Goal: Task Accomplishment & Management: Complete application form

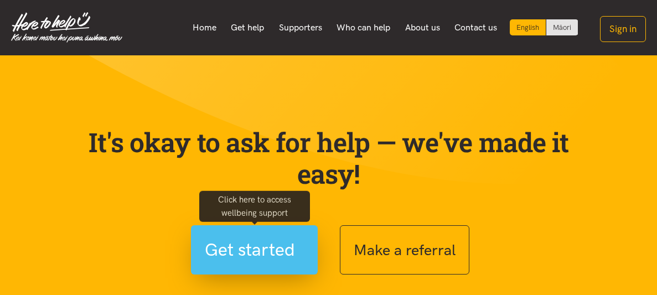
click at [314, 259] on button "Get started" at bounding box center [254, 249] width 127 height 49
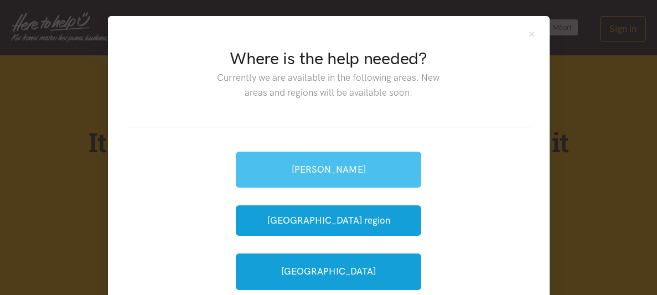
click at [322, 157] on link "[PERSON_NAME]" at bounding box center [328, 170] width 185 height 36
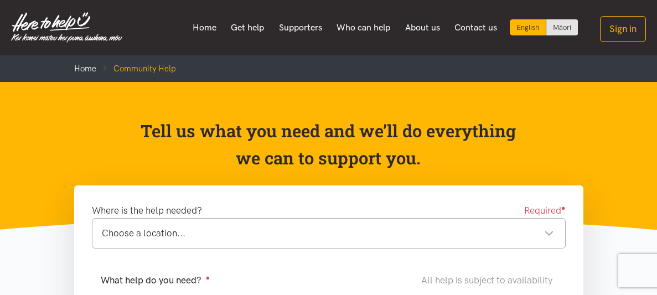
click at [329, 244] on div "Choose a location... Choose a location..." at bounding box center [329, 233] width 474 height 30
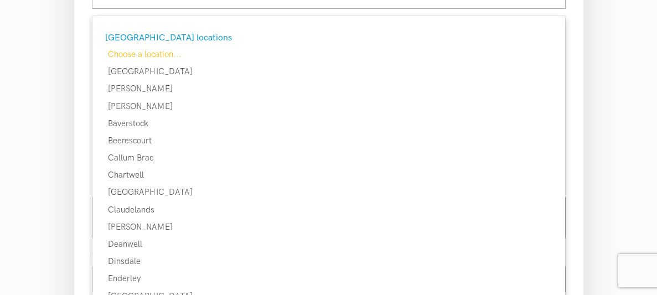
scroll to position [243, 0]
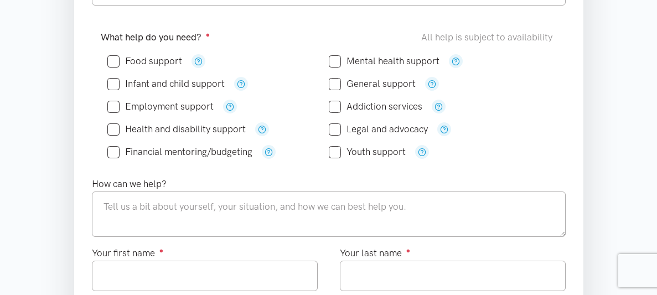
click at [116, 56] on input "Food support" at bounding box center [144, 60] width 75 height 9
checkbox input "true"
click at [115, 81] on input "Infant and child support" at bounding box center [165, 83] width 117 height 9
checkbox input "true"
click at [109, 126] on input "Health and disability support" at bounding box center [176, 129] width 138 height 9
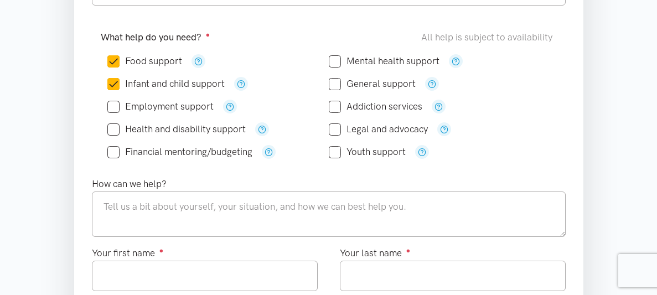
checkbox input "true"
click at [107, 153] on input "Financial mentoring/budgeting" at bounding box center [179, 151] width 145 height 9
checkbox input "true"
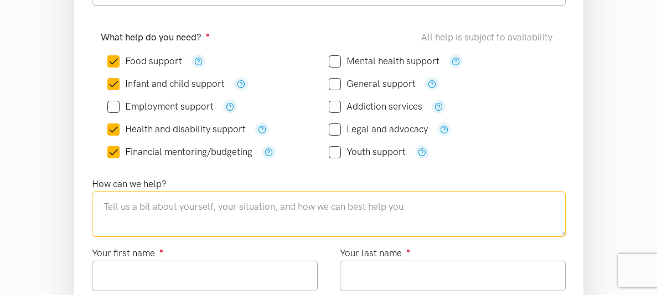
click at [115, 202] on textarea at bounding box center [329, 213] width 474 height 45
type textarea "need kai me and 9 children"
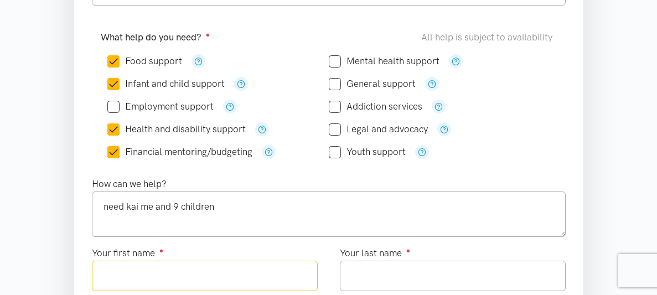
click at [167, 282] on input "Your first name ●" at bounding box center [205, 276] width 226 height 30
type input "********"
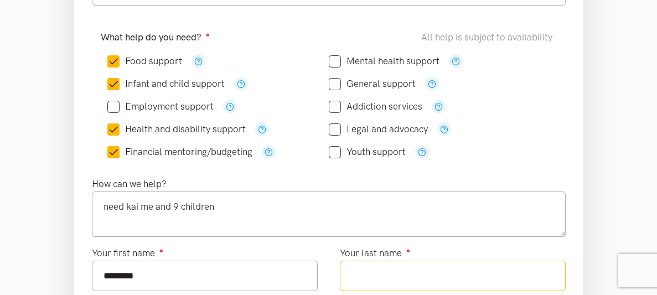
type input "*******"
type input "*********"
type input "**********"
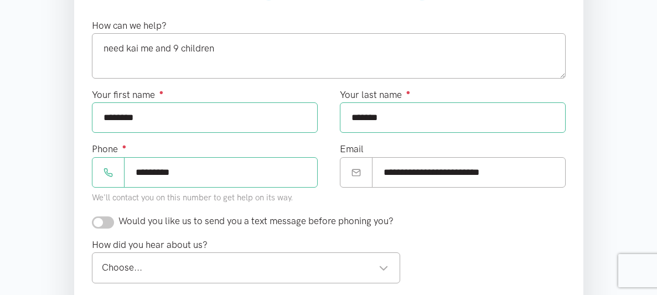
scroll to position [413, 0]
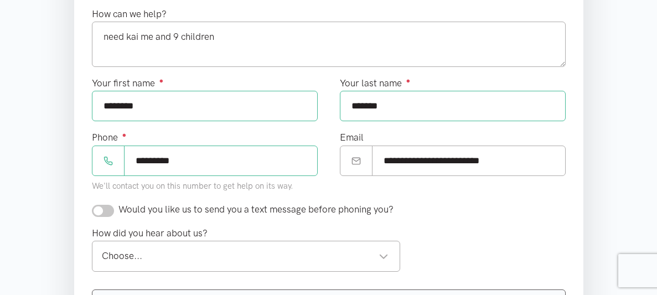
click at [196, 152] on input "*********" at bounding box center [221, 161] width 194 height 30
click at [188, 249] on div "Choose..." at bounding box center [245, 255] width 287 height 15
type input "**********"
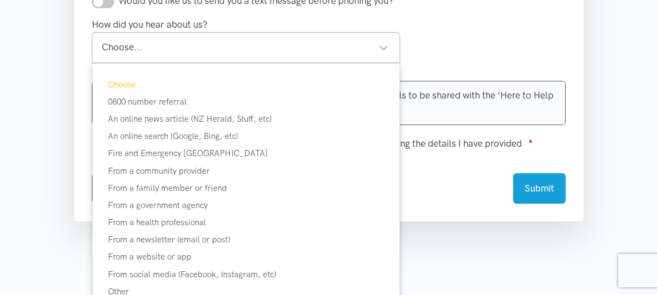
scroll to position [784, 0]
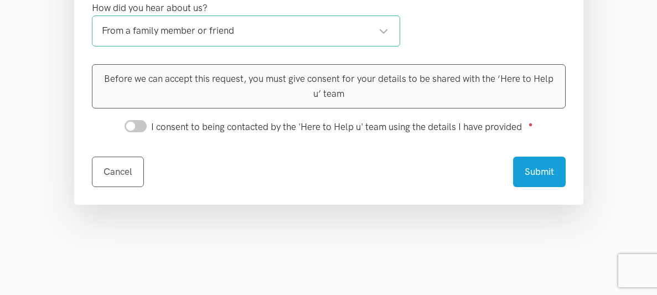
click at [137, 124] on input "I consent to being contacted by the 'Here to Help u' team using the details I h…" at bounding box center [136, 126] width 22 height 12
checkbox input "true"
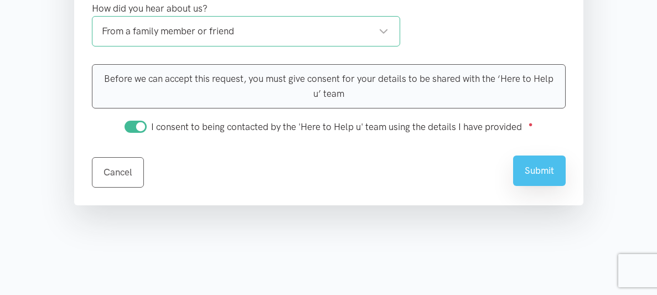
click at [526, 157] on button "Submit" at bounding box center [539, 171] width 53 height 30
drag, startPoint x: 507, startPoint y: 166, endPoint x: 508, endPoint y: 172, distance: 6.2
click at [509, 173] on div "Cancel Submit" at bounding box center [329, 166] width 474 height 44
click at [546, 159] on button "Submit" at bounding box center [539, 171] width 53 height 30
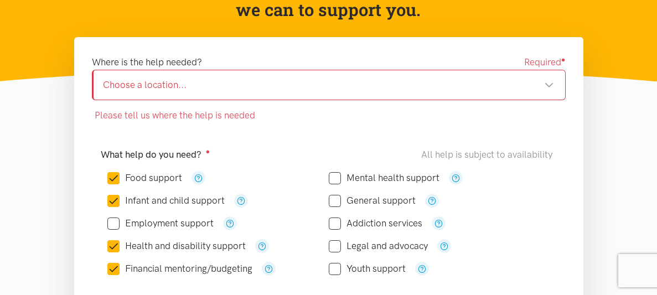
scroll to position [88, 0]
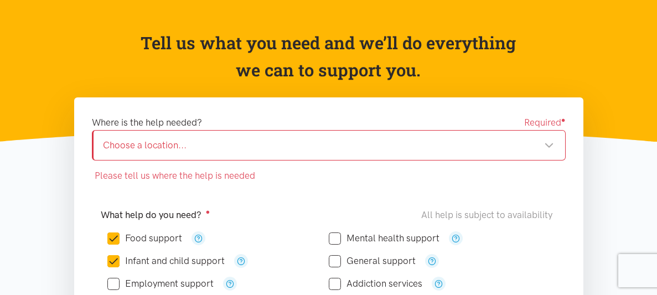
click at [358, 143] on div "Choose a location..." at bounding box center [328, 145] width 451 height 15
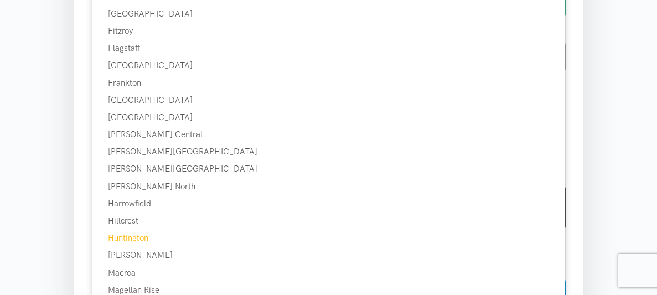
scroll to position [545, 0]
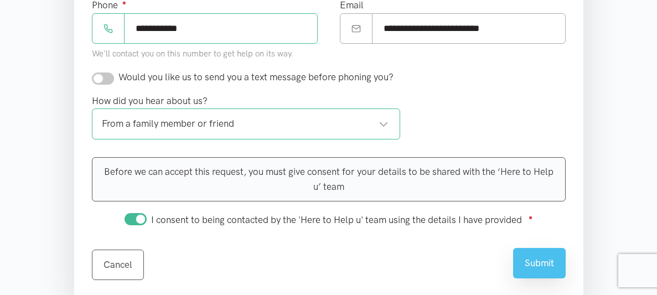
click at [536, 256] on button "Submit" at bounding box center [539, 263] width 53 height 30
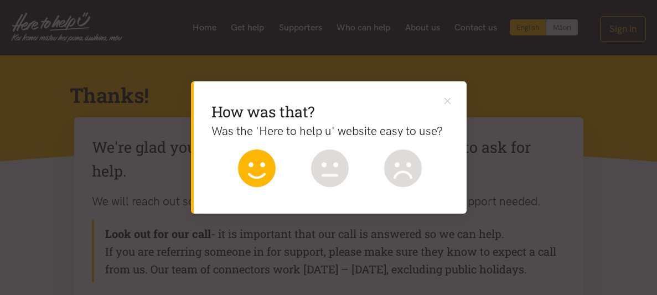
click at [266, 168] on icon at bounding box center [257, 168] width 38 height 38
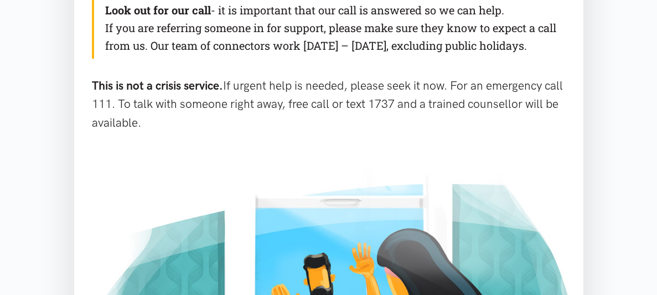
scroll to position [389, 0]
